Goal: Find specific page/section

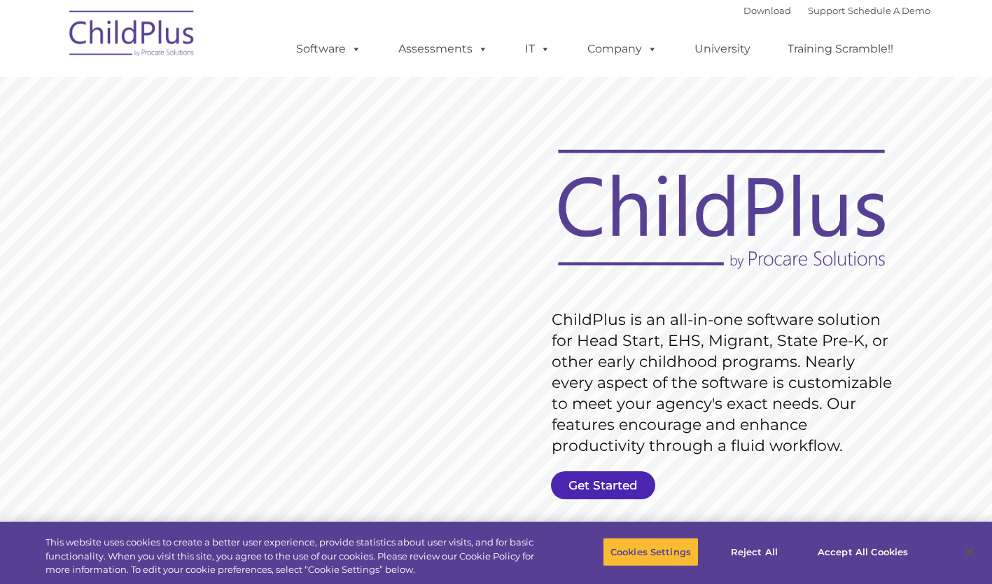
click at [623, 473] on link "Get Started" at bounding box center [603, 485] width 104 height 28
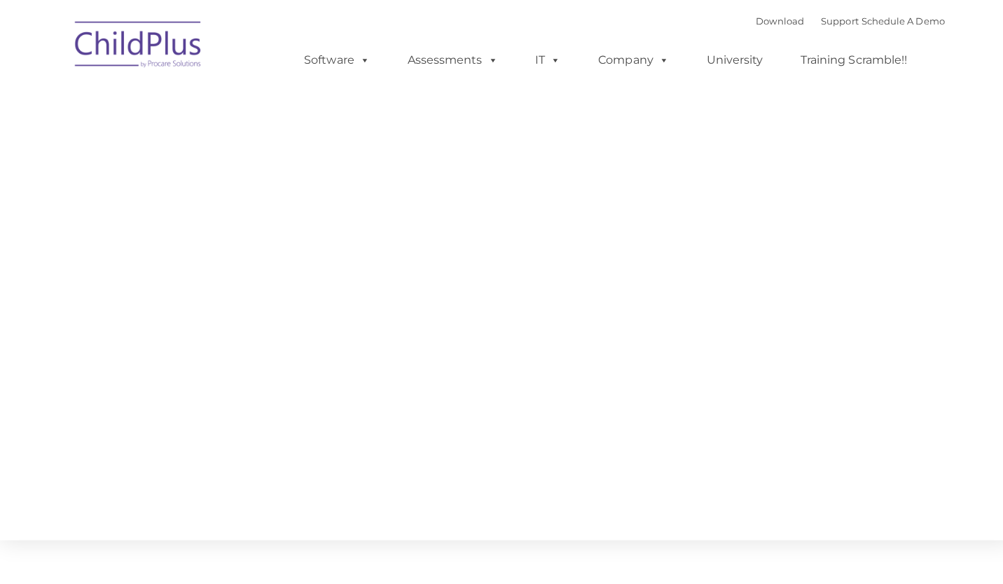
type input ""
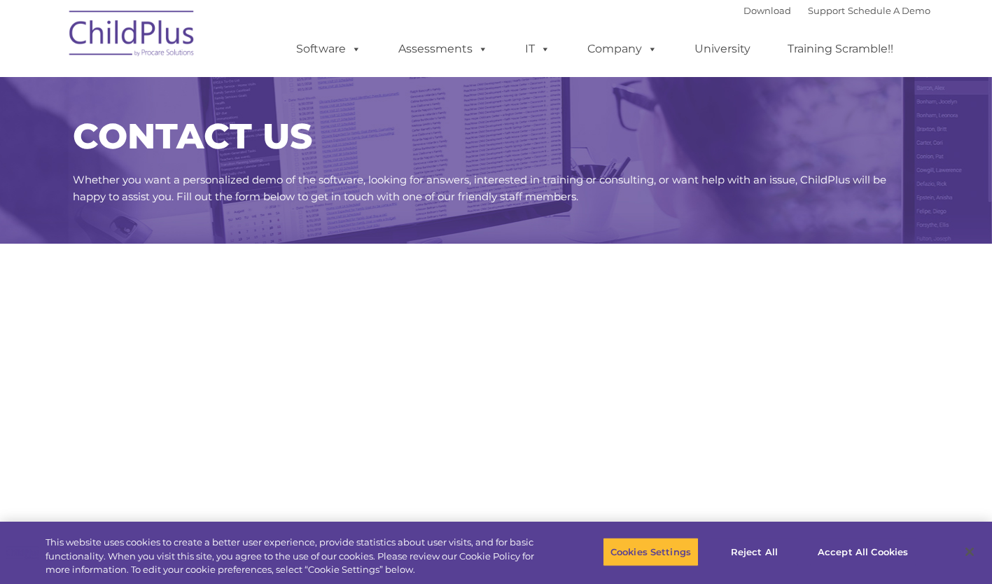
select select "MEDIUM"
